Goal: Learn about a topic

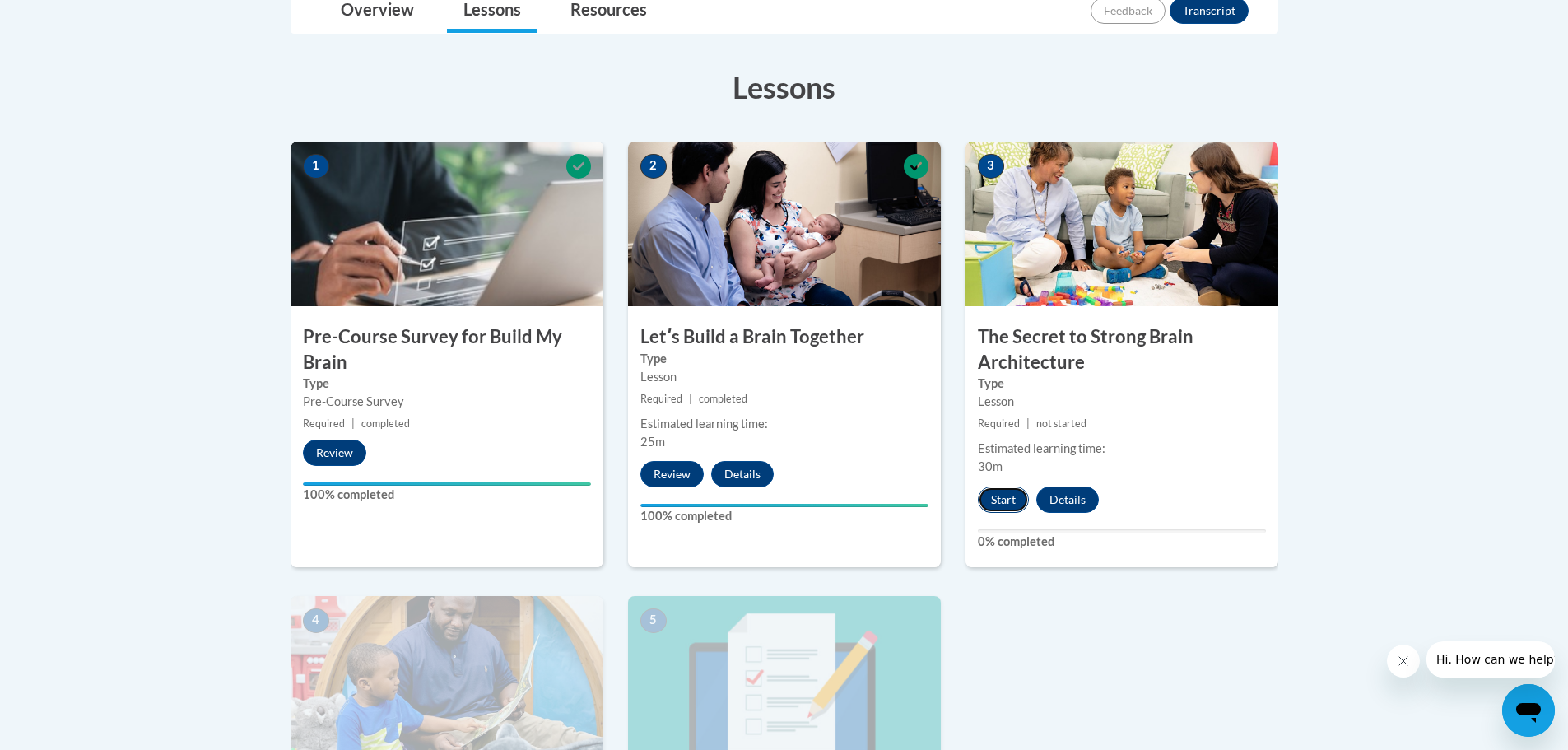
click at [1011, 498] on button "Start" at bounding box center [1004, 499] width 51 height 26
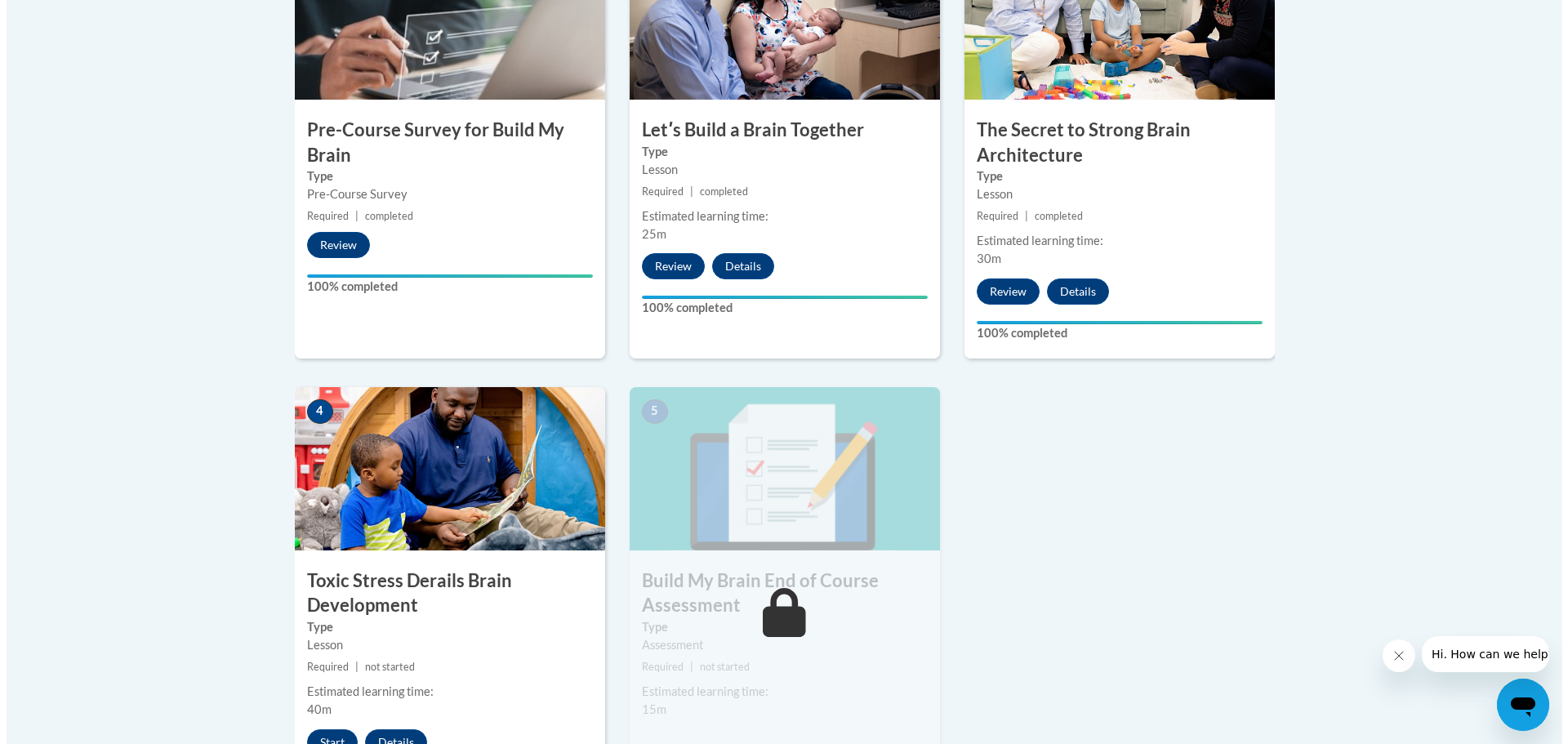
scroll to position [653, 0]
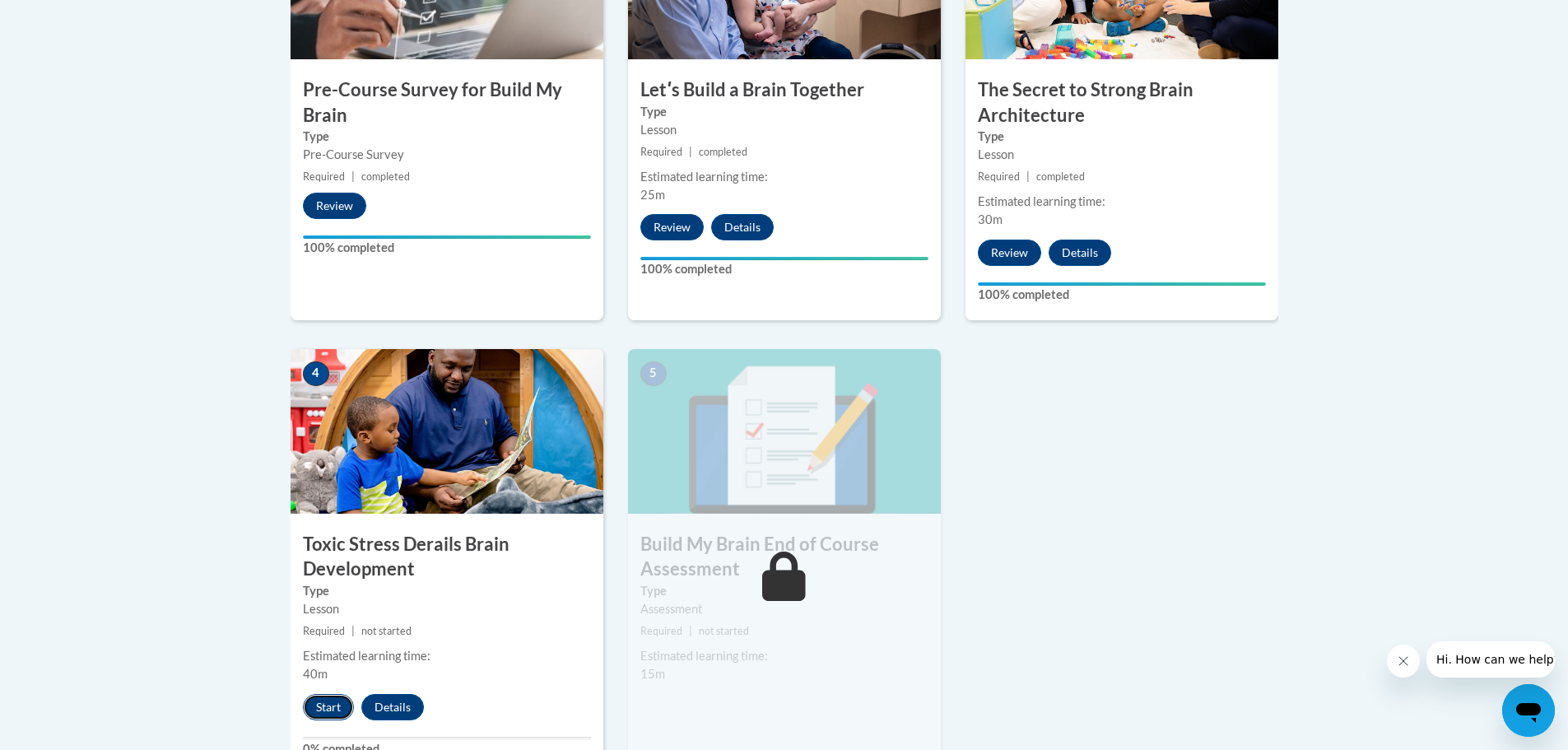
click at [333, 706] on button "Start" at bounding box center [328, 707] width 51 height 26
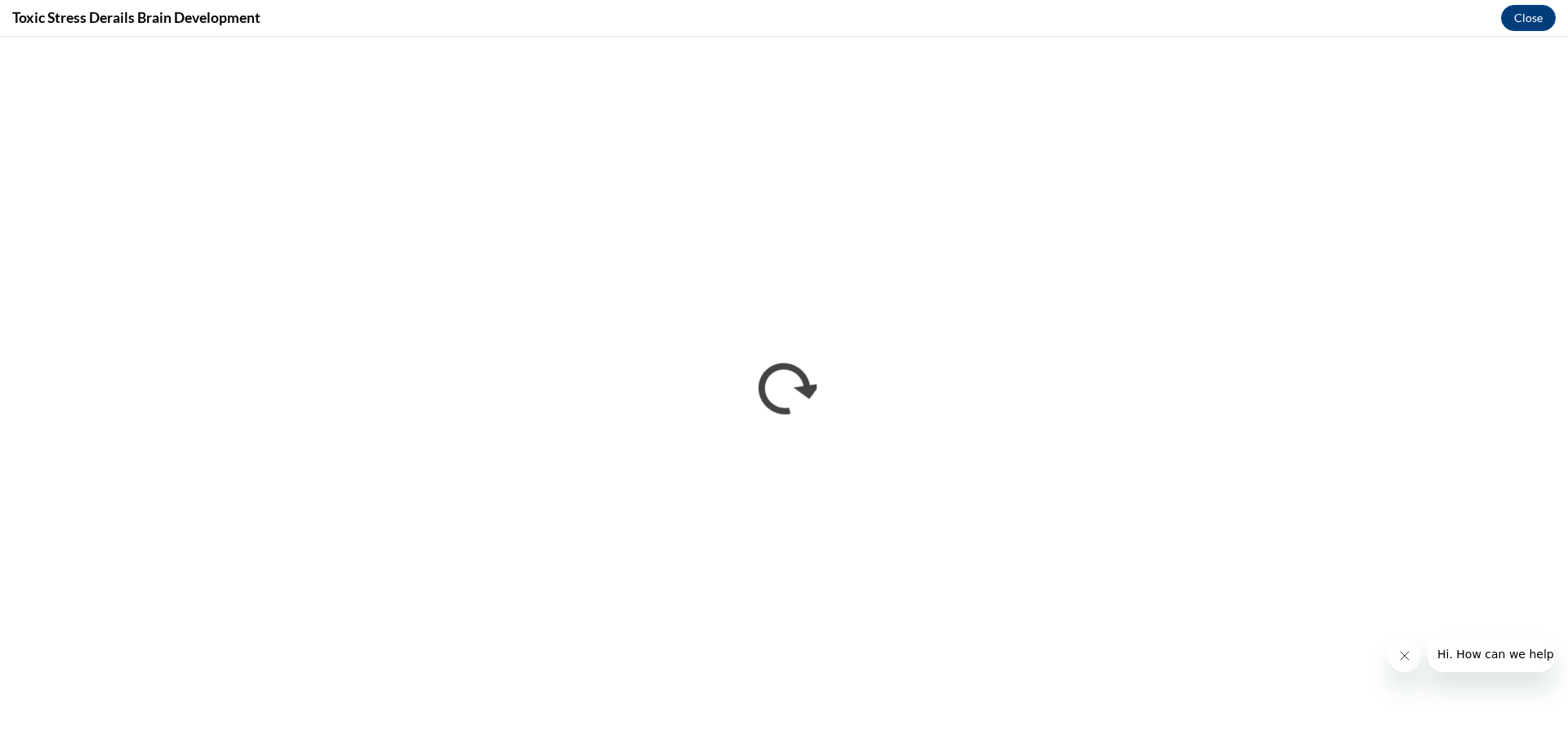
scroll to position [0, 0]
